Goal: Task Accomplishment & Management: Manage account settings

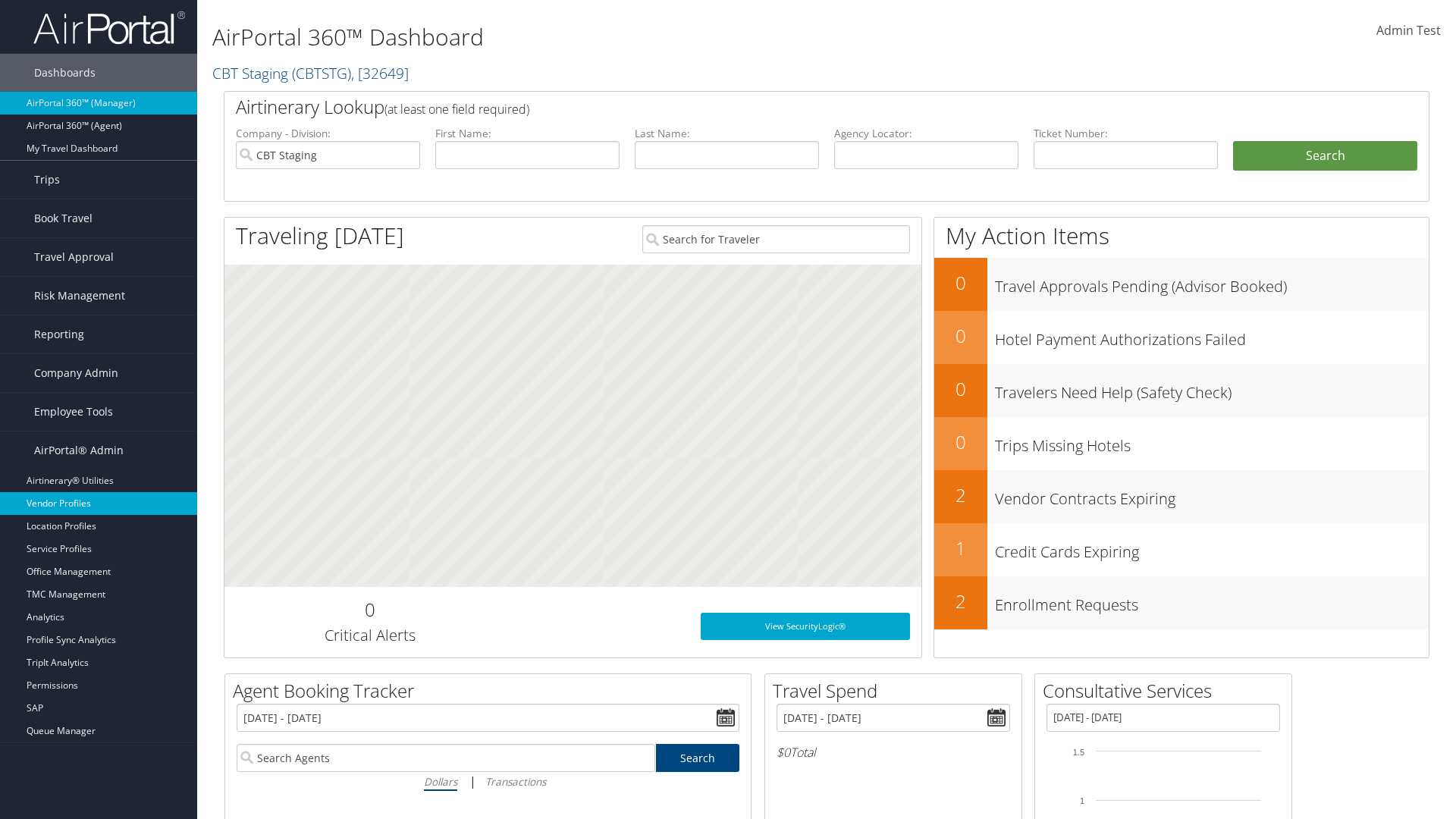
click at [98, 504] on link "Vendor Profiles" at bounding box center [98, 504] width 197 height 23
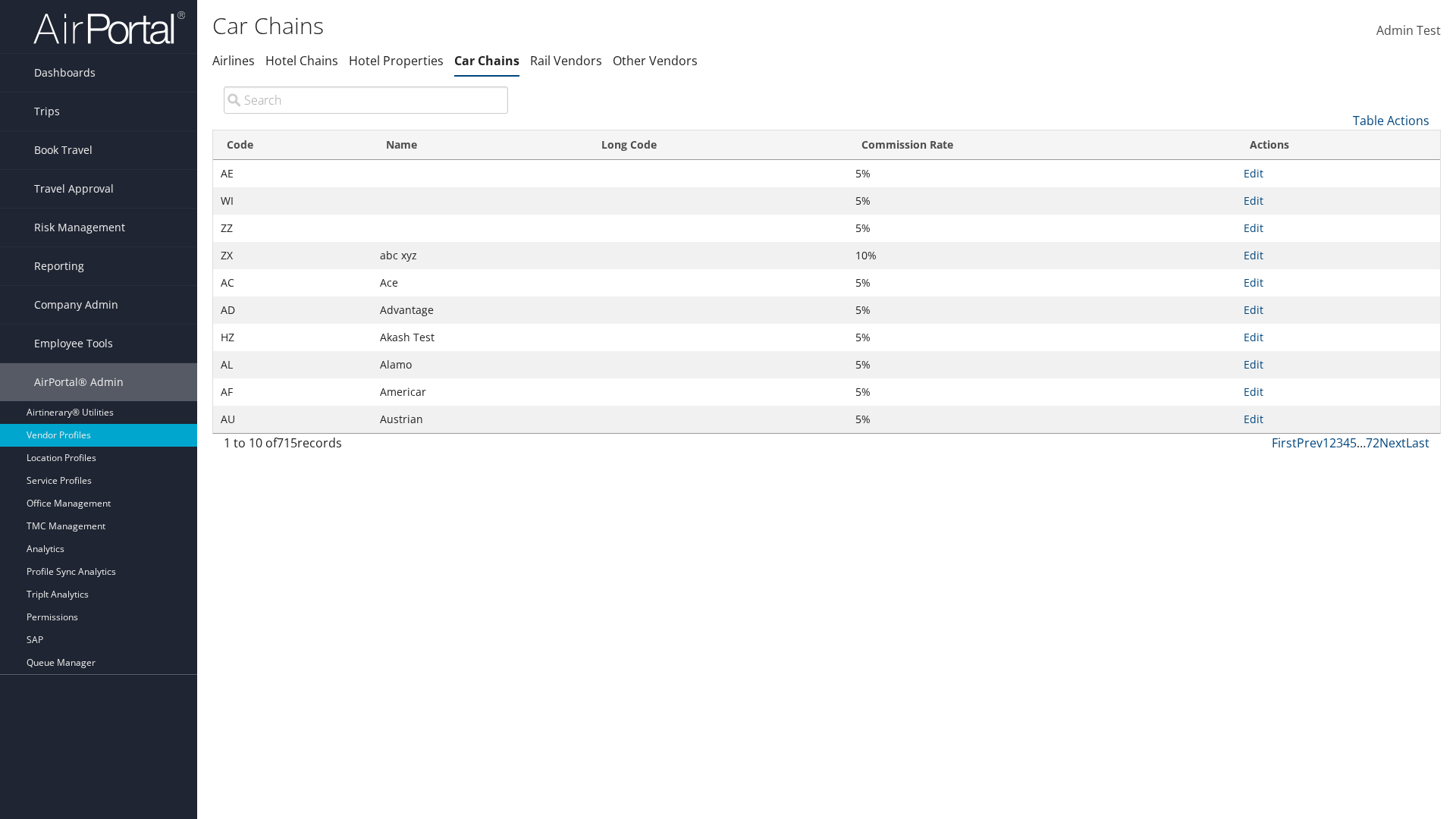
click at [479, 145] on th "Name" at bounding box center [480, 146] width 215 height 30
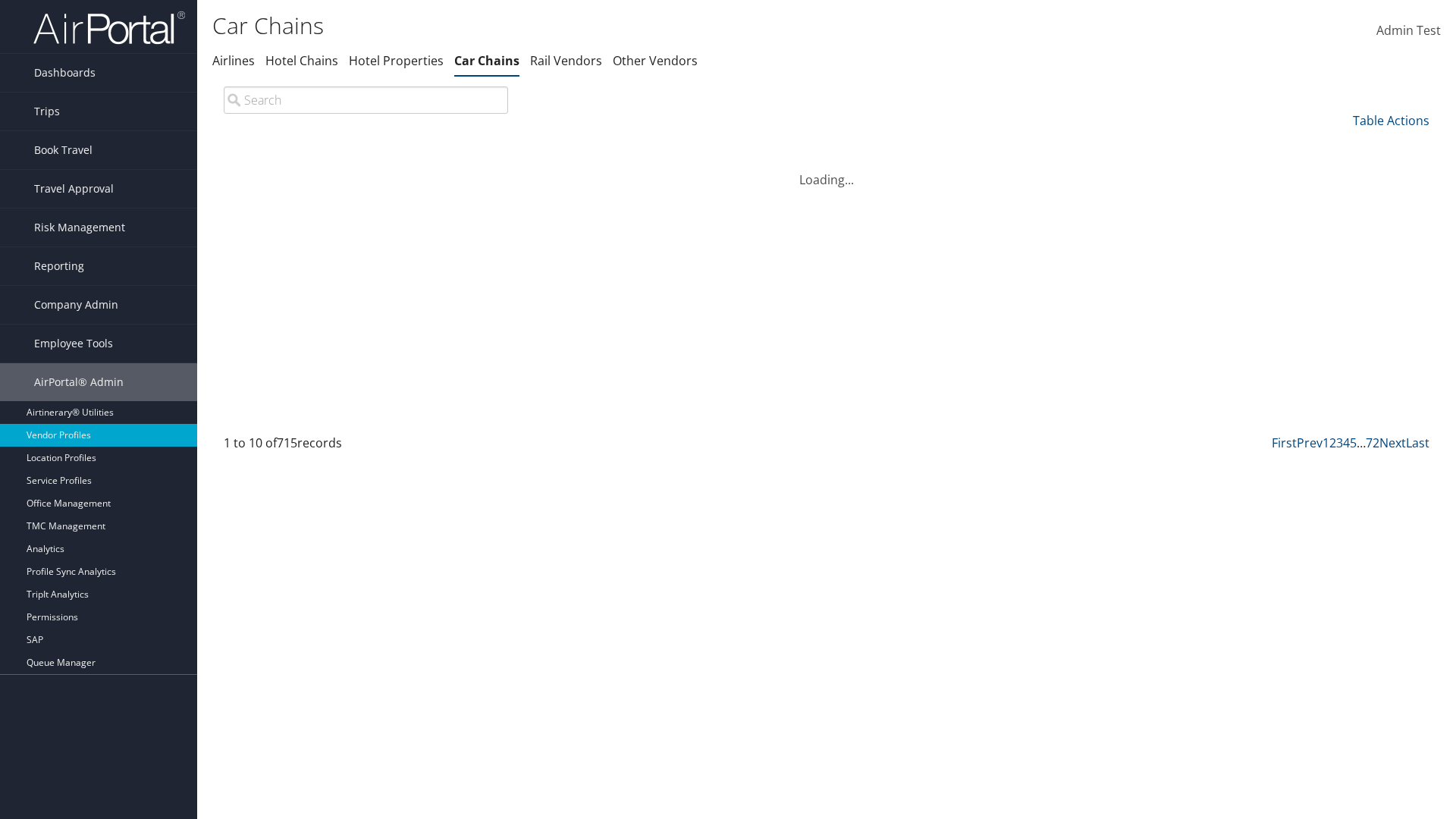
click at [479, 145] on th "Name" at bounding box center [480, 146] width 215 height 30
click at [718, 145] on th "Long Code" at bounding box center [718, 146] width 260 height 30
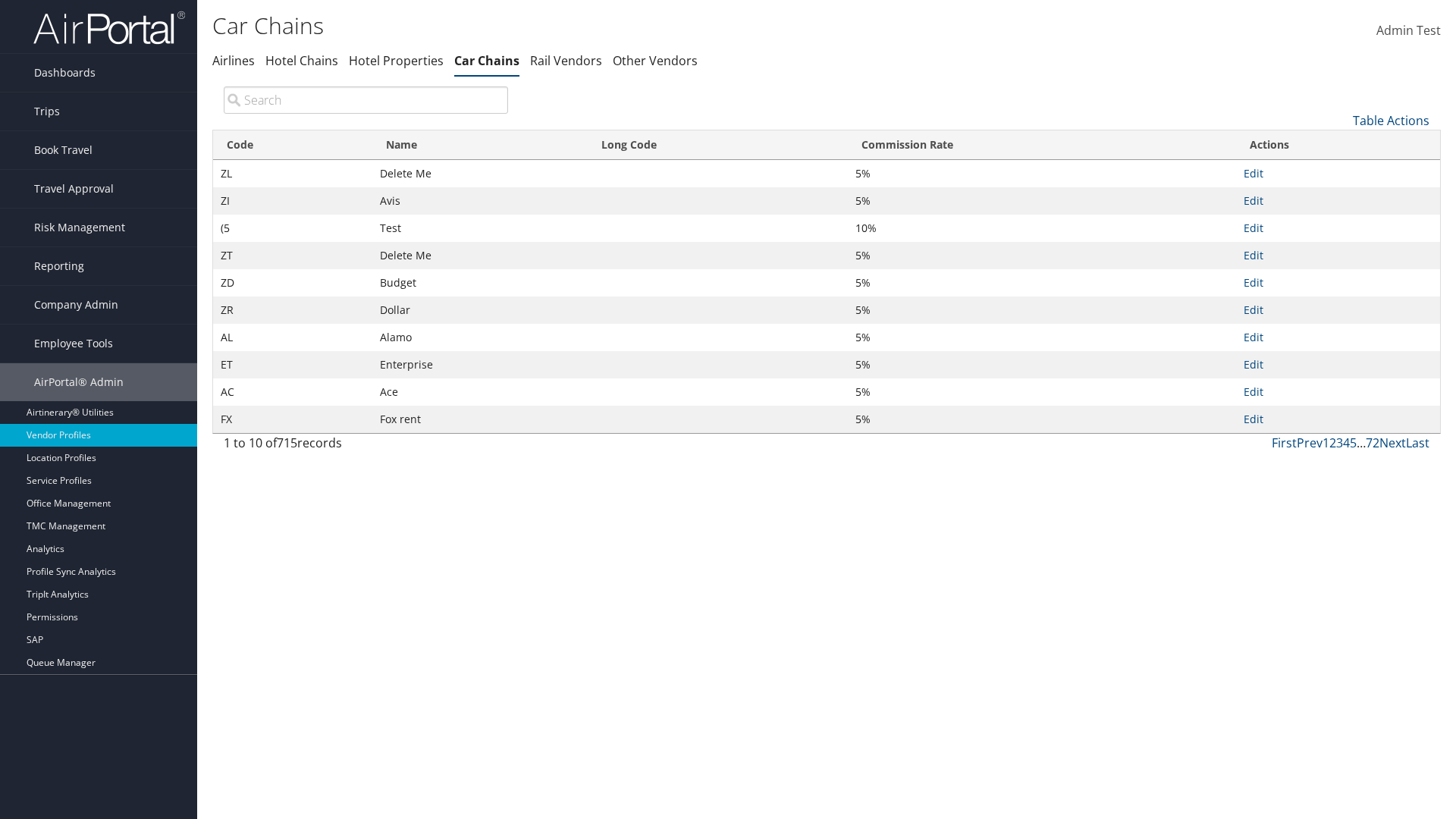
click at [718, 145] on th "Long Code" at bounding box center [718, 146] width 260 height 30
click at [1041, 145] on th "Commission Rate" at bounding box center [1041, 146] width 388 height 30
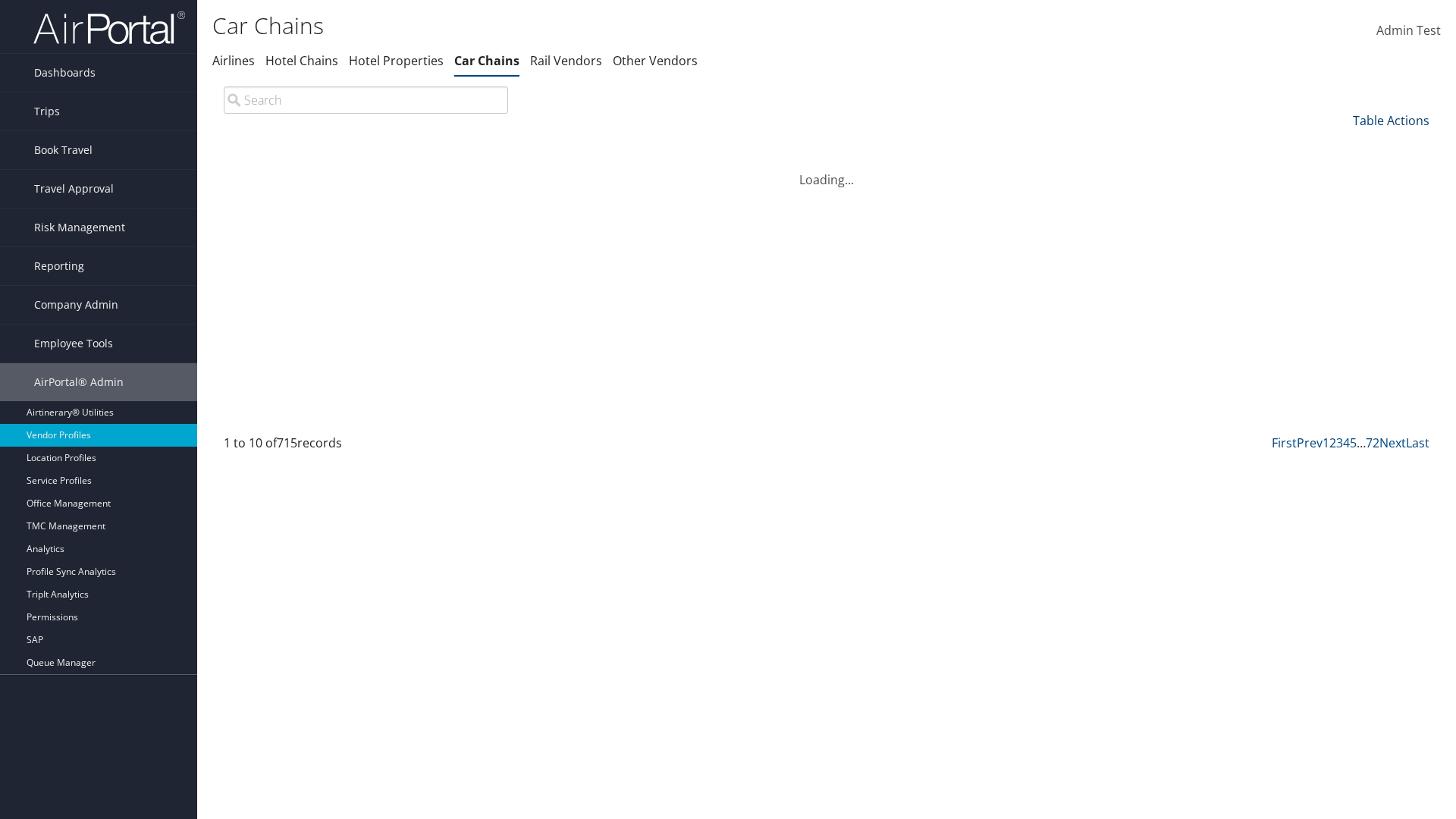
click at [1041, 145] on th "Commission Rate" at bounding box center [1041, 146] width 388 height 30
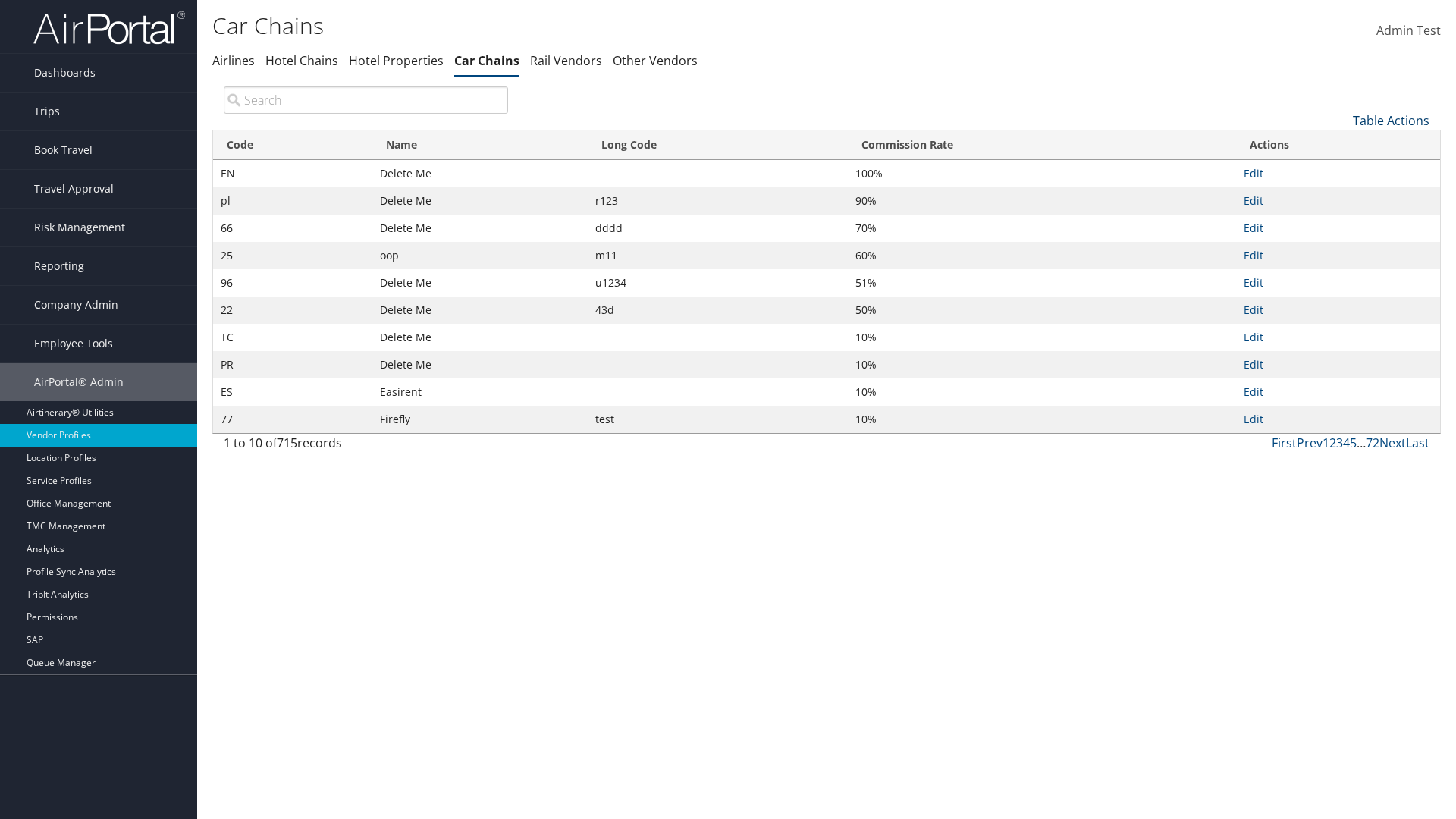
click at [1391, 120] on link "Table Actions" at bounding box center [1391, 120] width 77 height 17
click at [1339, 171] on link "25" at bounding box center [1339, 172] width 199 height 26
